Goal: Find specific page/section: Find specific page/section

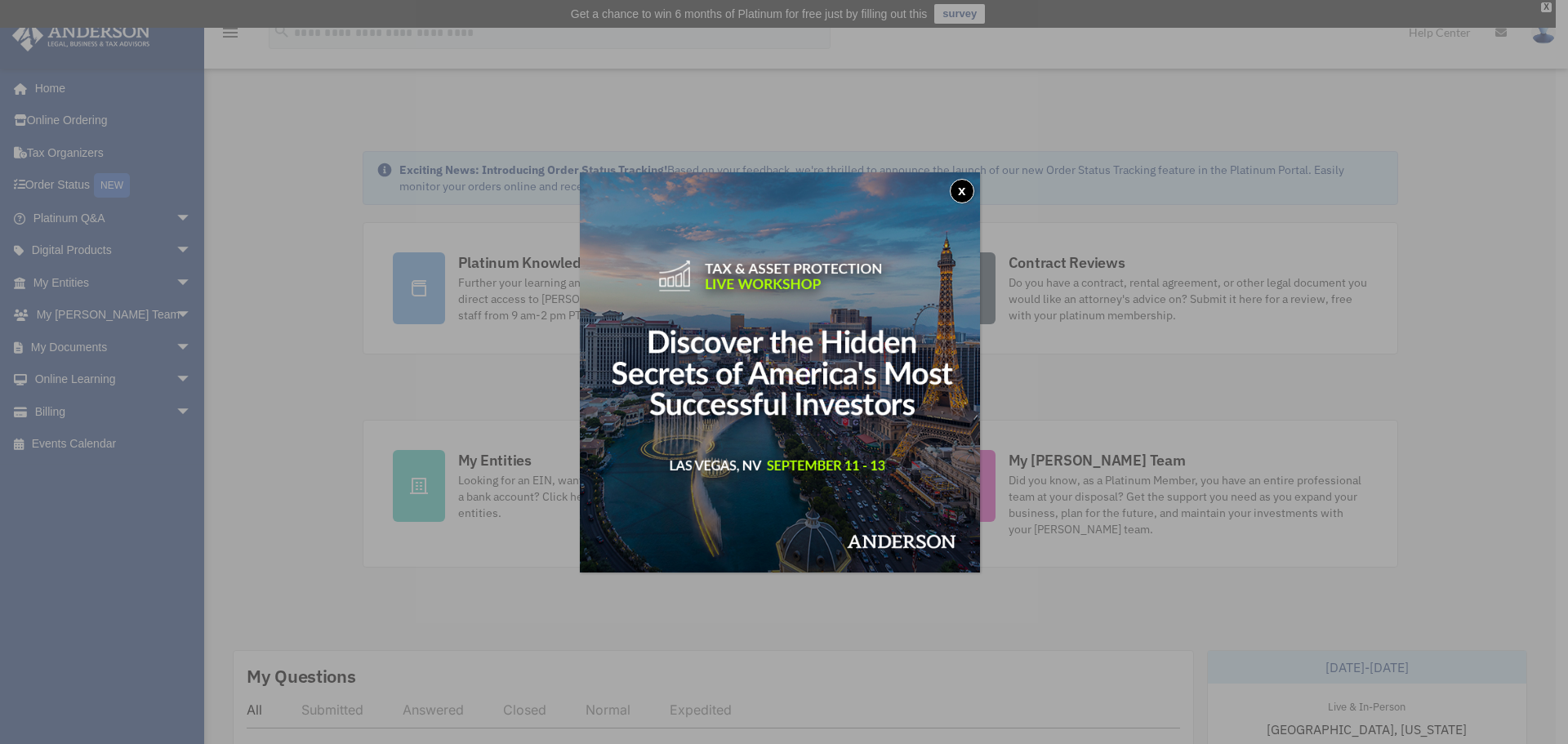
click at [964, 191] on button "x" at bounding box center [962, 191] width 25 height 25
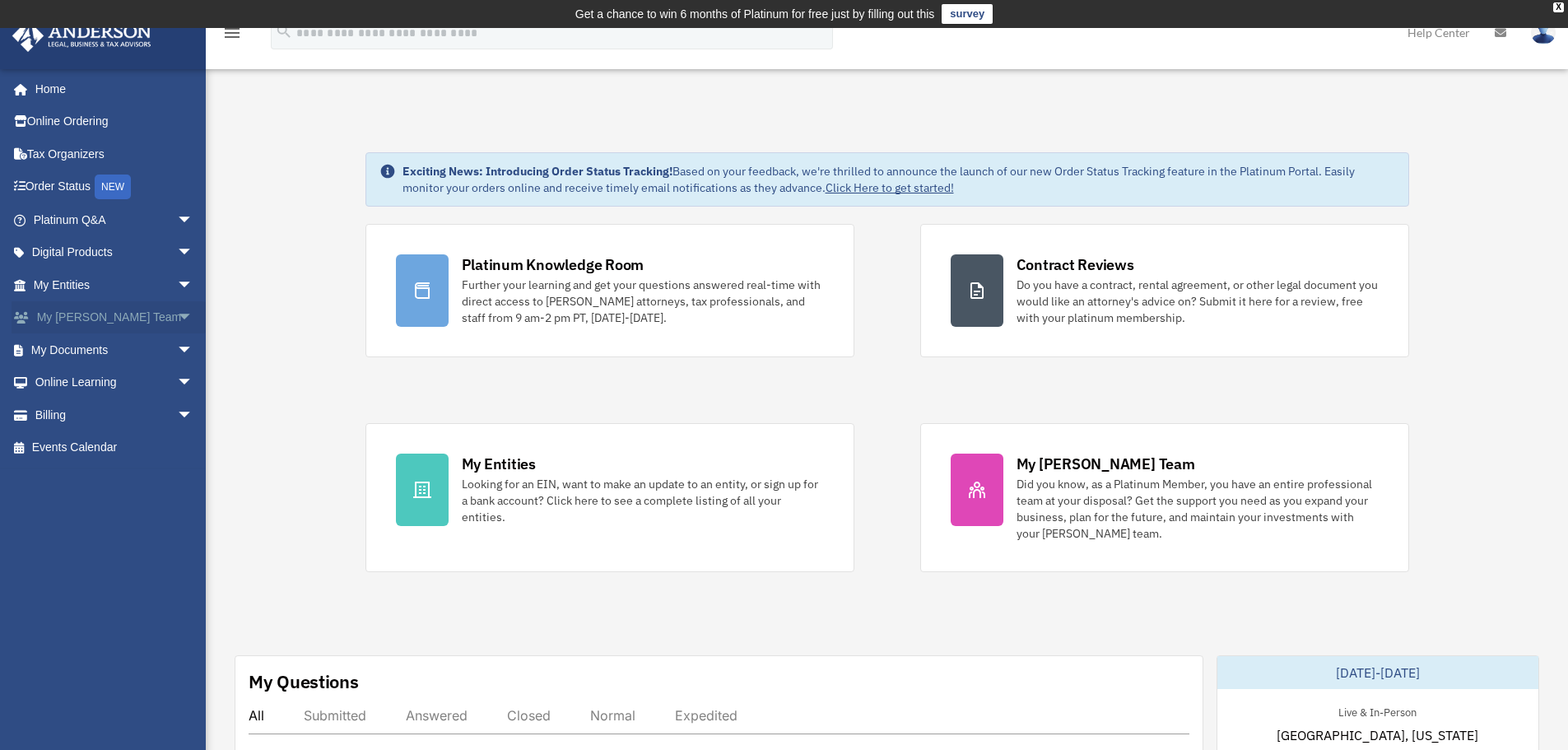
click at [177, 317] on span "arrow_drop_down" at bounding box center [194, 318] width 33 height 34
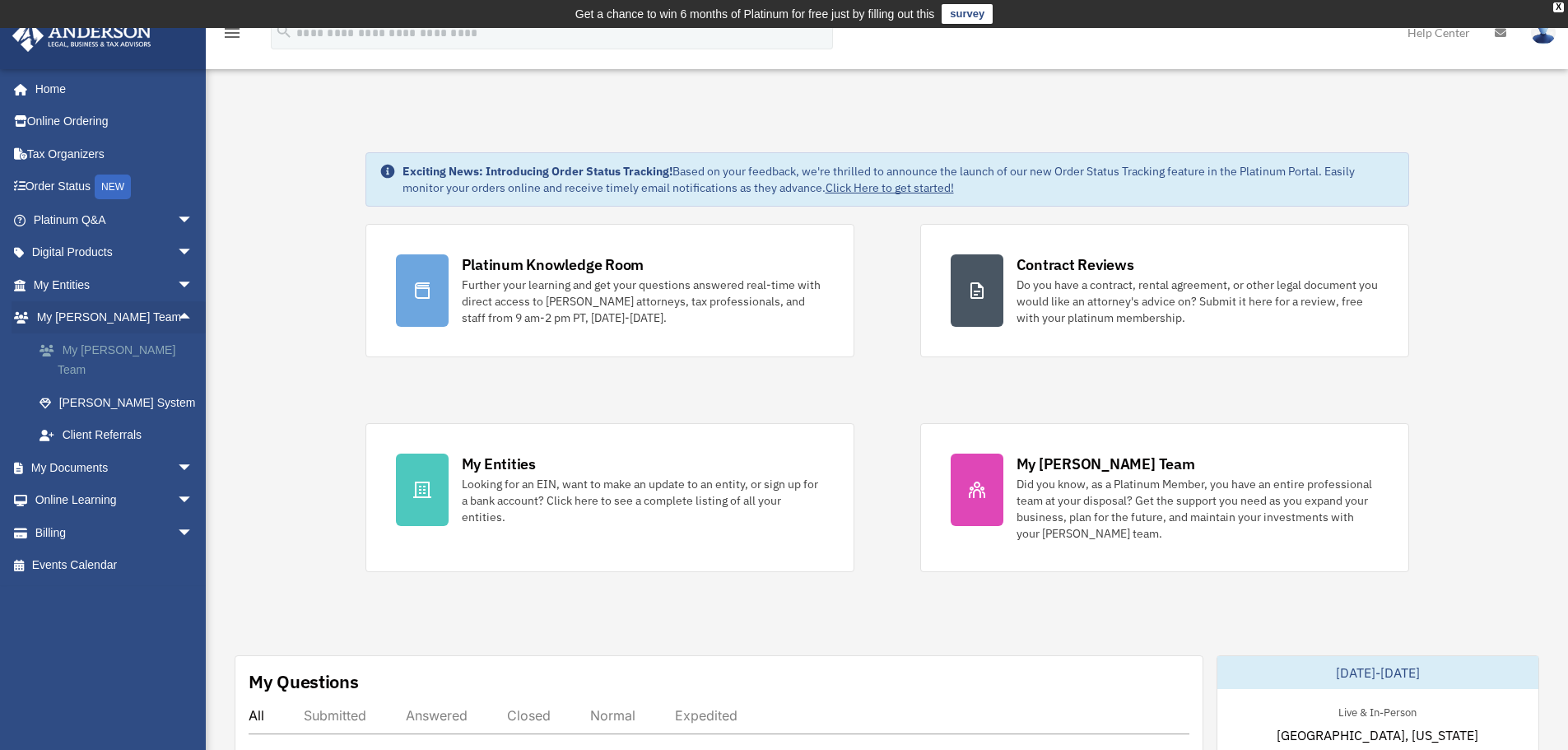
click at [144, 359] on link "My [PERSON_NAME] Team" at bounding box center [120, 359] width 196 height 53
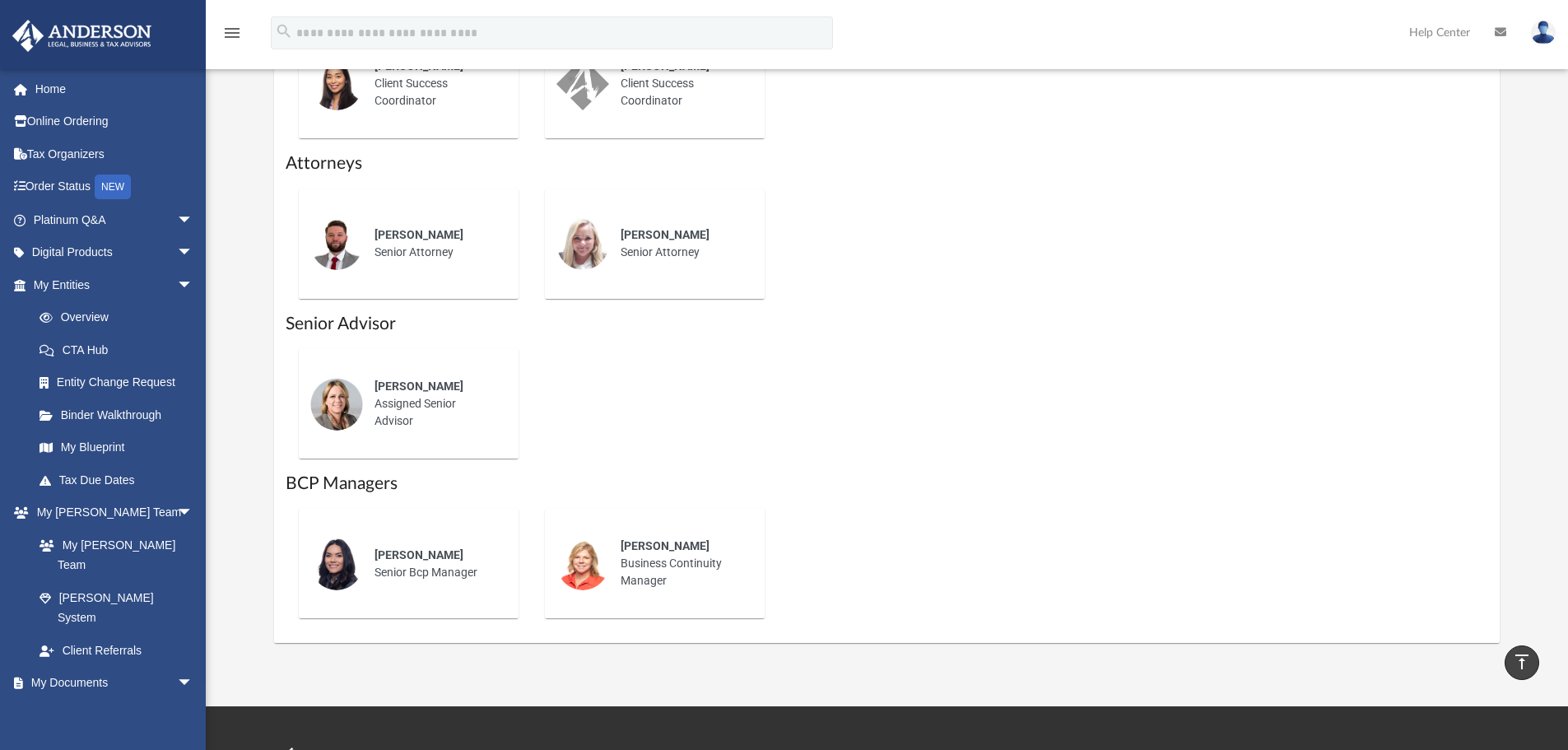
scroll to position [905, 0]
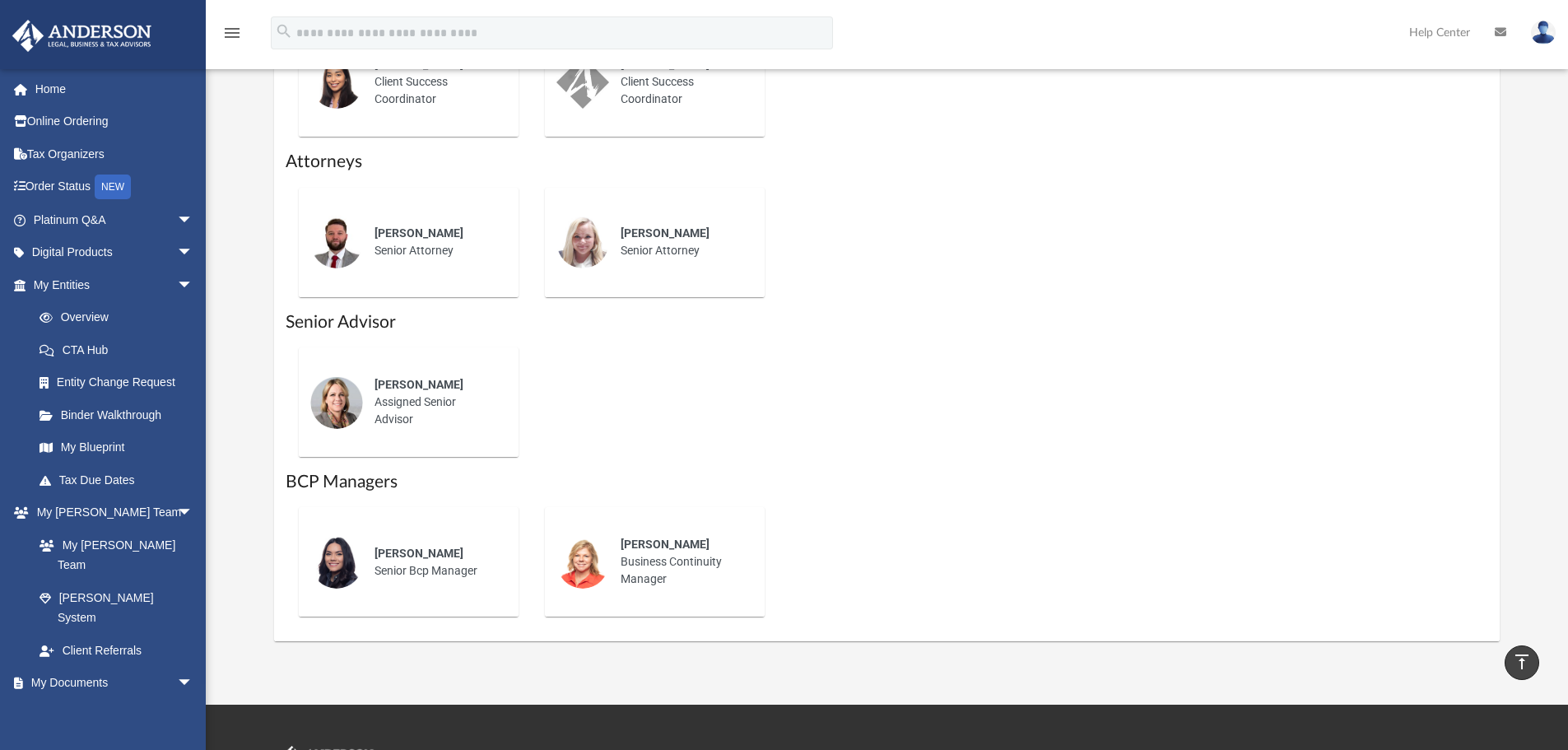
click at [320, 404] on img at bounding box center [336, 402] width 53 height 53
click at [416, 388] on span "[PERSON_NAME]" at bounding box center [419, 384] width 89 height 13
click at [400, 428] on div "[PERSON_NAME] Assigned Senior Advisor" at bounding box center [435, 402] width 144 height 75
click at [86, 456] on link "My Blueprint" at bounding box center [120, 448] width 196 height 33
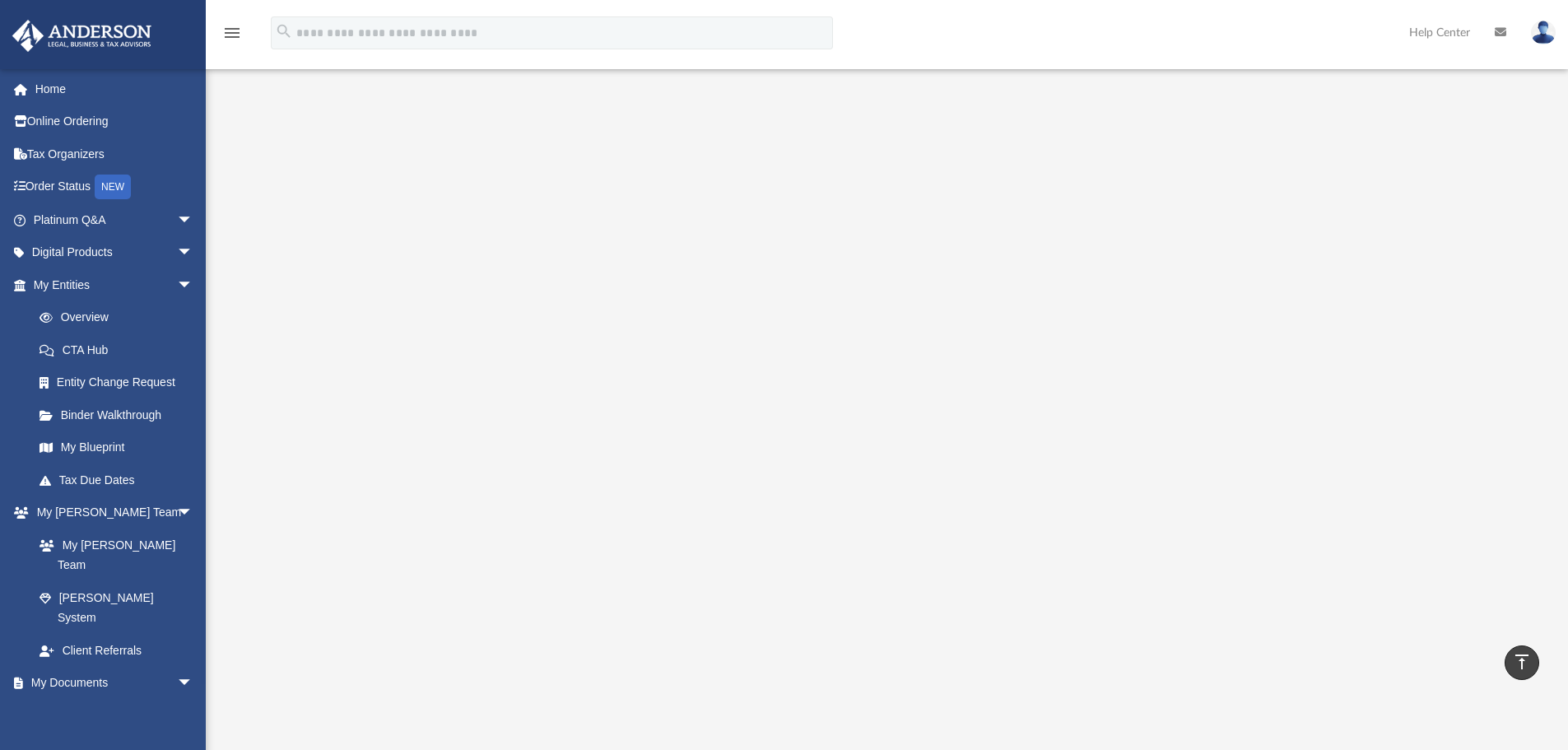
scroll to position [79, 0]
